Goal: Browse casually

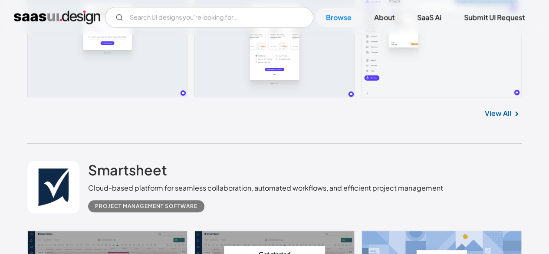
scroll to position [341, 0]
drag, startPoint x: 402, startPoint y: 82, endPoint x: 333, endPoint y: 113, distance: 76.1
click at [333, 113] on div "View All" at bounding box center [274, 111] width 494 height 29
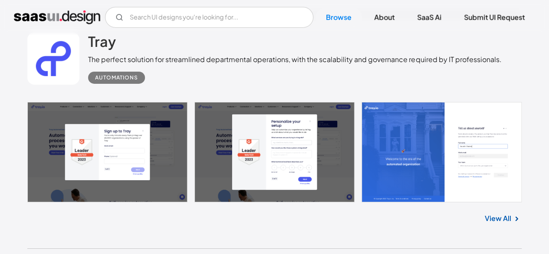
scroll to position [1425, 0]
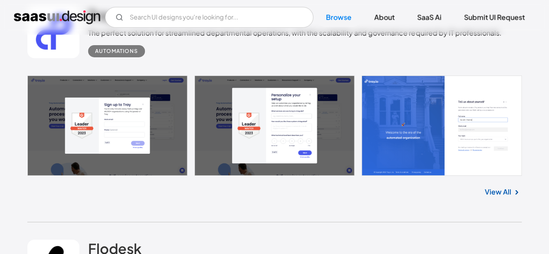
click at [503, 197] on div "View All" at bounding box center [274, 190] width 494 height 29
click at [504, 192] on link "View All" at bounding box center [497, 191] width 26 height 10
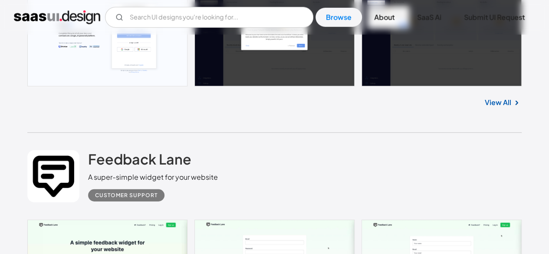
scroll to position [2886, 0]
